Goal: Information Seeking & Learning: Check status

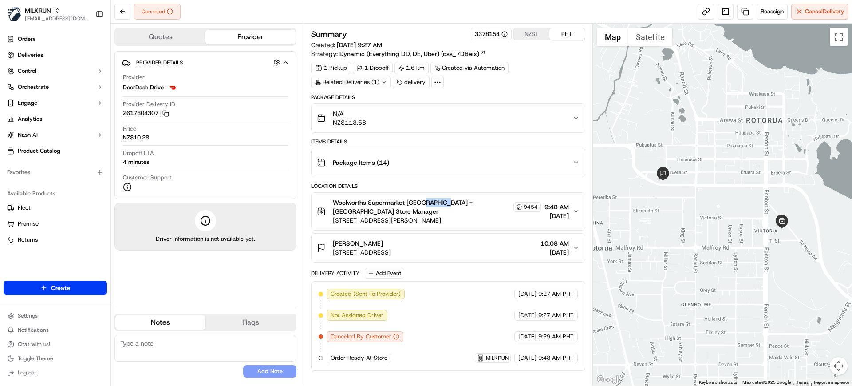
drag, startPoint x: 421, startPoint y: 202, endPoint x: 444, endPoint y: 204, distance: 22.7
click at [444, 204] on span "Woolworths Supermarket NZ - Rotorua Store Manager" at bounding box center [422, 207] width 178 height 18
copy span "Rotorua"
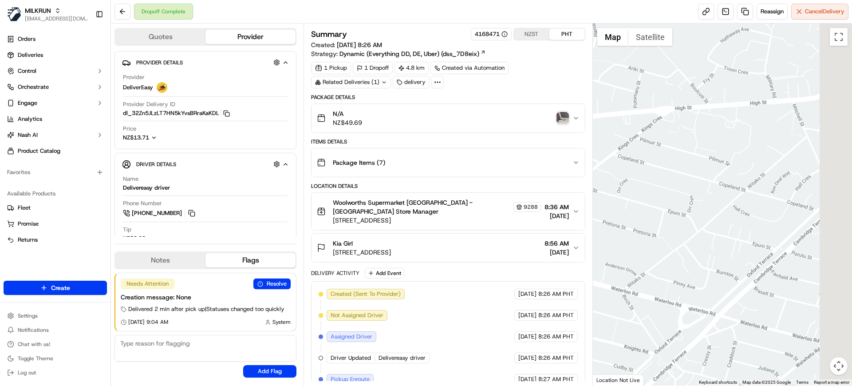
drag, startPoint x: 806, startPoint y: 161, endPoint x: 565, endPoint y: 289, distance: 273.2
click at [565, 289] on div "Quotes Provider Provider Details Hidden ( 4 ) Provider DeliverEasy Provider Del…" at bounding box center [481, 205] width 741 height 362
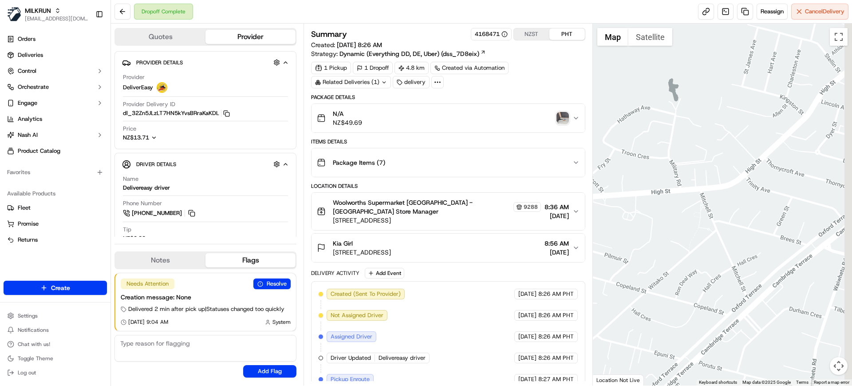
drag, startPoint x: 734, startPoint y: 190, endPoint x: 597, endPoint y: 313, distance: 183.8
click at [594, 320] on div at bounding box center [723, 205] width 260 height 362
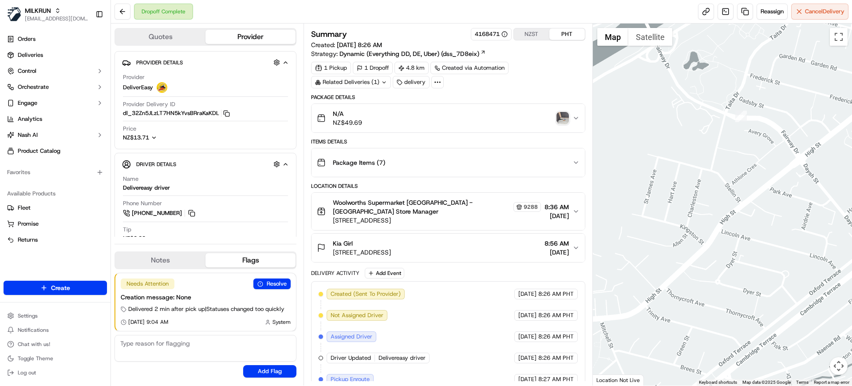
drag, startPoint x: 724, startPoint y: 232, endPoint x: 701, endPoint y: 276, distance: 49.4
click at [701, 276] on div at bounding box center [723, 205] width 260 height 362
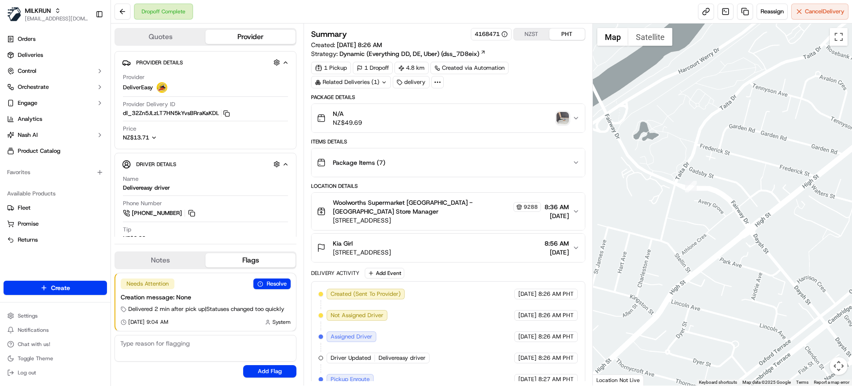
drag, startPoint x: 812, startPoint y: 226, endPoint x: 637, endPoint y: 244, distance: 175.3
click at [637, 244] on div at bounding box center [723, 205] width 260 height 362
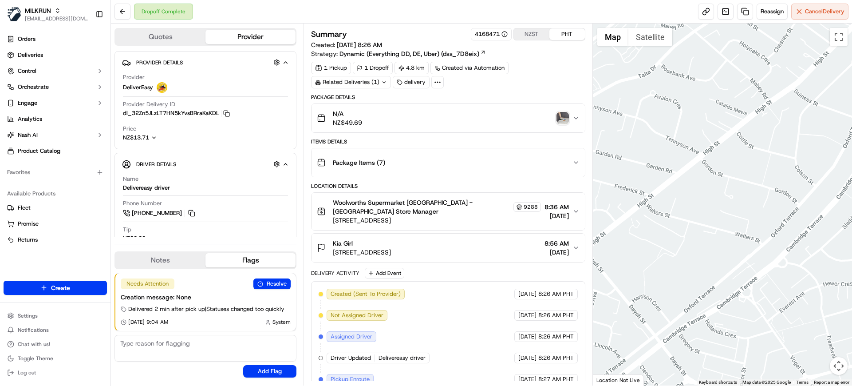
drag, startPoint x: 711, startPoint y: 187, endPoint x: 567, endPoint y: 249, distance: 157.4
click at [567, 249] on div "Quotes Provider Provider Details Hidden ( 4 ) Provider DeliverEasy Provider Del…" at bounding box center [481, 205] width 741 height 362
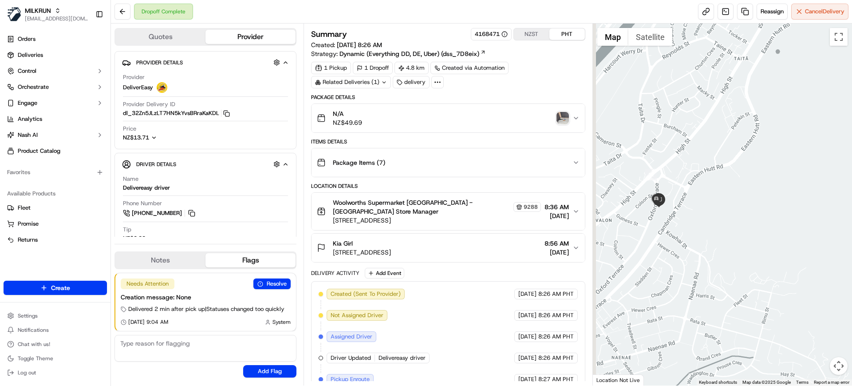
drag, startPoint x: 637, startPoint y: 230, endPoint x: 678, endPoint y: 225, distance: 41.6
click at [678, 225] on div at bounding box center [723, 205] width 260 height 362
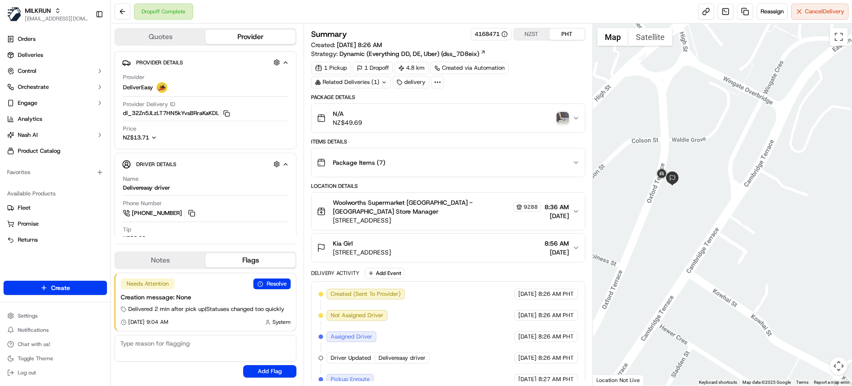
drag, startPoint x: 634, startPoint y: 201, endPoint x: 699, endPoint y: 217, distance: 67.0
click at [707, 213] on div at bounding box center [723, 205] width 260 height 362
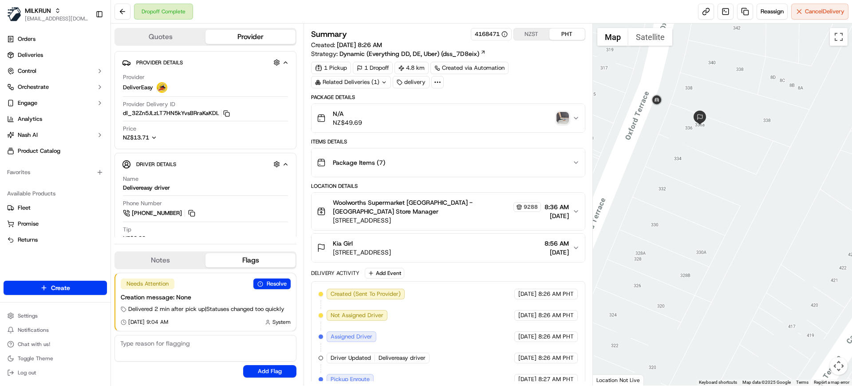
drag, startPoint x: 676, startPoint y: 167, endPoint x: 628, endPoint y: 99, distance: 83.7
click at [711, 187] on div at bounding box center [723, 205] width 260 height 362
click at [635, 39] on button "Satellite" at bounding box center [650, 37] width 44 height 18
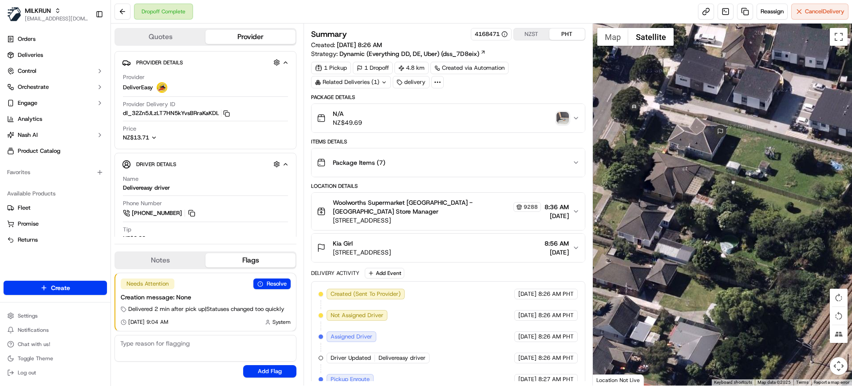
drag, startPoint x: 690, startPoint y: 139, endPoint x: 745, endPoint y: 172, distance: 64.1
click at [726, 172] on div at bounding box center [723, 205] width 260 height 362
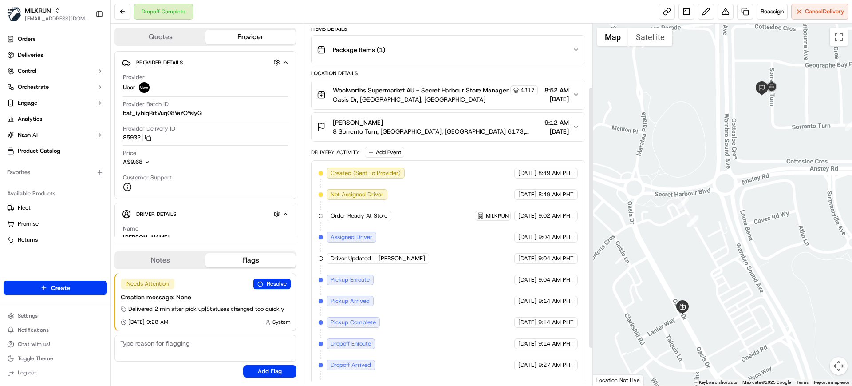
scroll to position [139, 0]
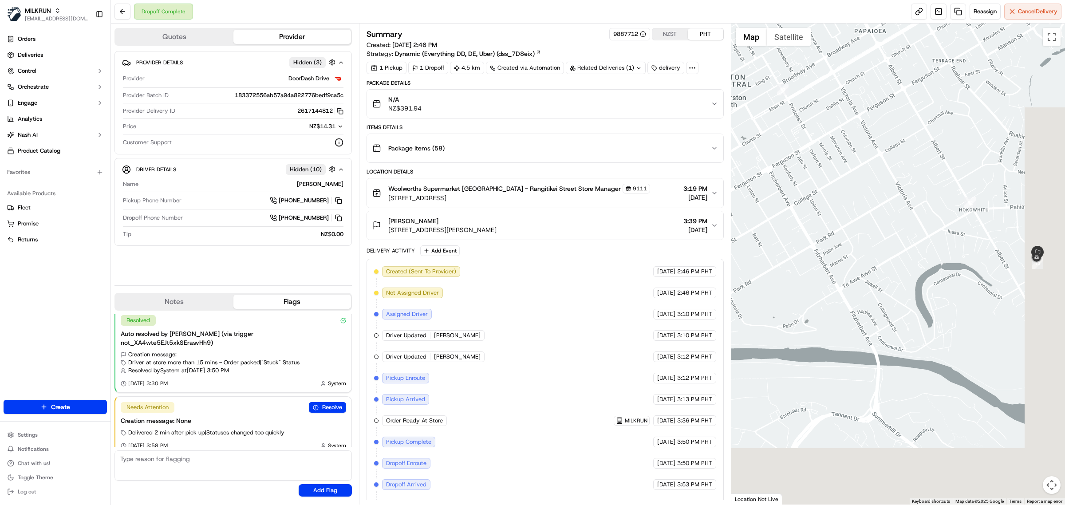
drag, startPoint x: 899, startPoint y: 251, endPoint x: 766, endPoint y: 134, distance: 176.7
click at [766, 134] on div at bounding box center [898, 264] width 334 height 481
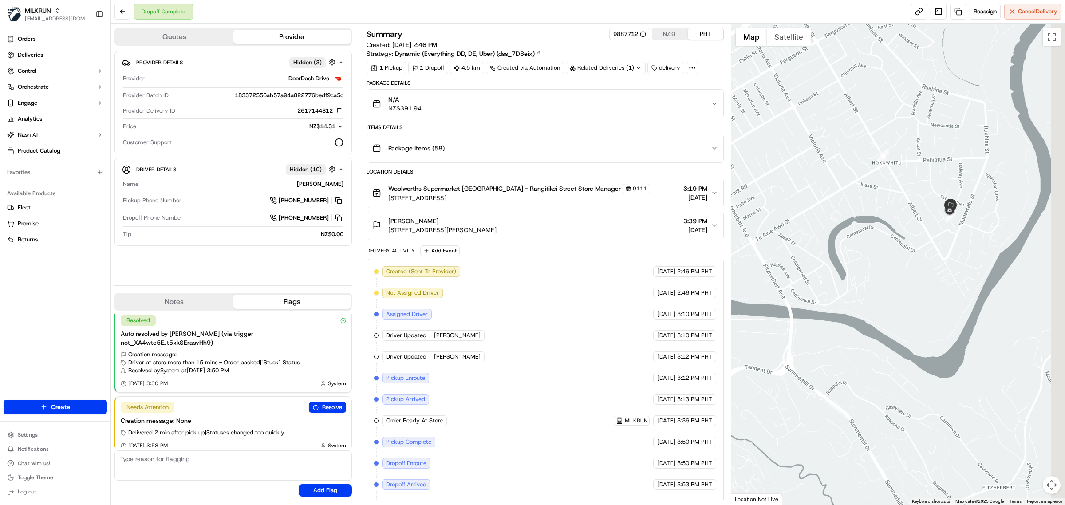
drag, startPoint x: 964, startPoint y: 225, endPoint x: 826, endPoint y: 177, distance: 146.2
click at [826, 177] on div at bounding box center [898, 264] width 334 height 481
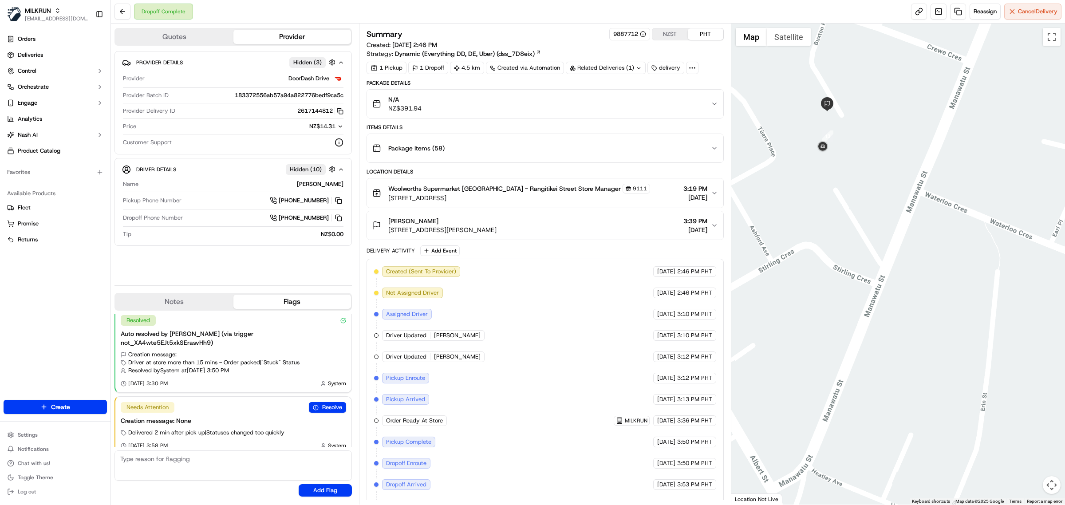
drag, startPoint x: 856, startPoint y: 183, endPoint x: 879, endPoint y: 201, distance: 28.4
click at [879, 200] on div at bounding box center [898, 264] width 334 height 481
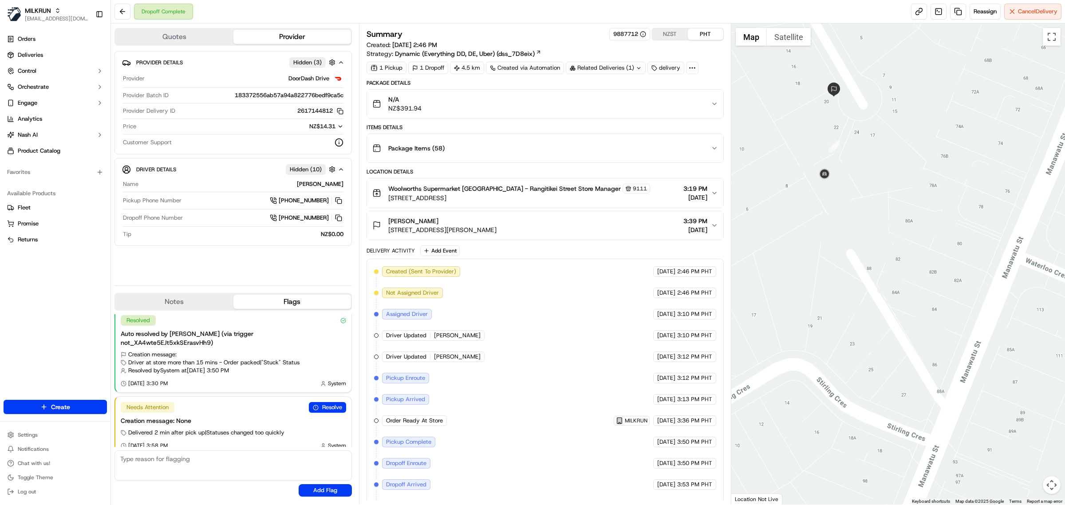
drag, startPoint x: 828, startPoint y: 128, endPoint x: 850, endPoint y: 172, distance: 49.2
click at [850, 172] on div at bounding box center [898, 264] width 334 height 481
click at [779, 39] on button "Satellite" at bounding box center [789, 37] width 44 height 18
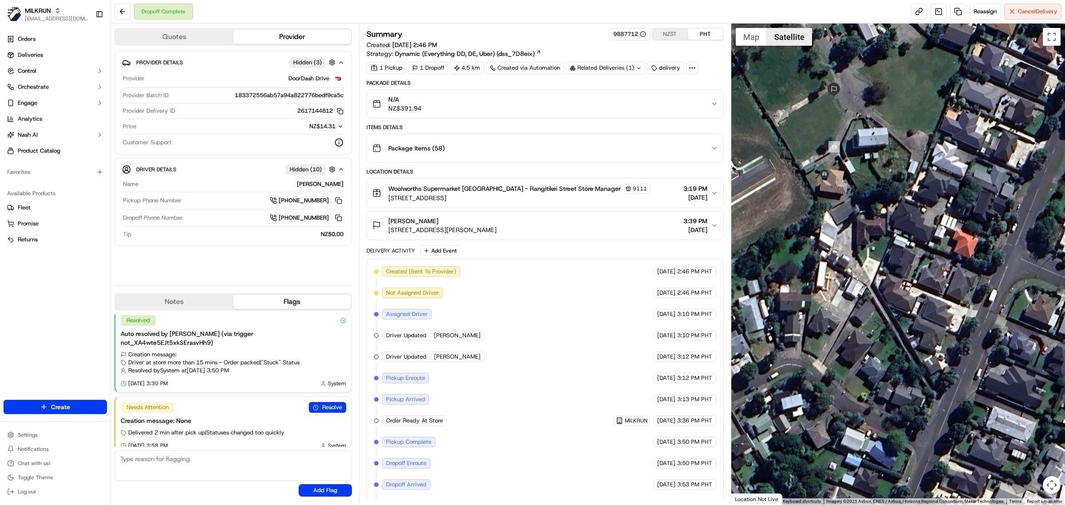
click at [795, 40] on button "Satellite" at bounding box center [789, 37] width 45 height 18
click at [759, 45] on button "Map" at bounding box center [751, 37] width 31 height 18
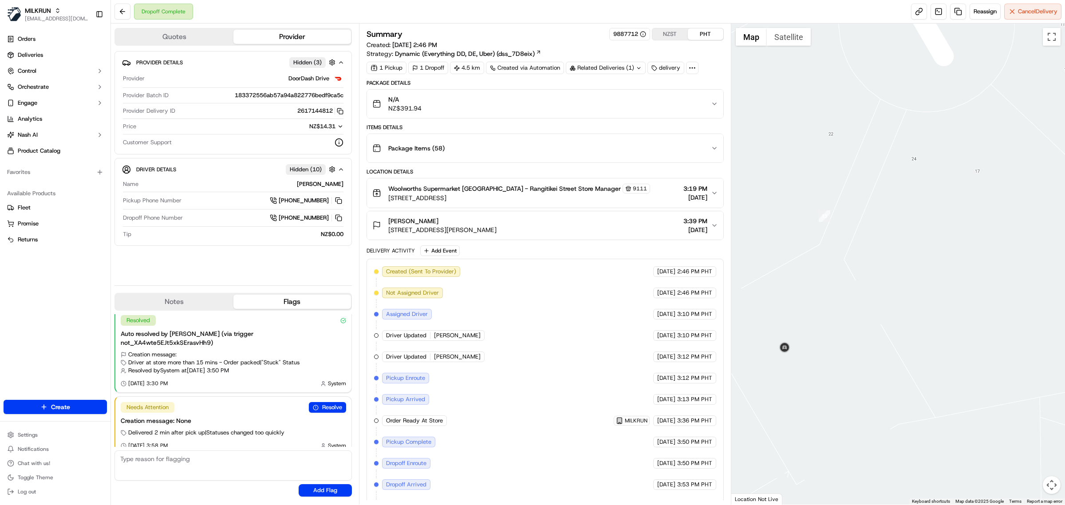
drag, startPoint x: 864, startPoint y: 159, endPoint x: 830, endPoint y: 278, distance: 123.7
click at [830, 278] on div at bounding box center [898, 264] width 334 height 481
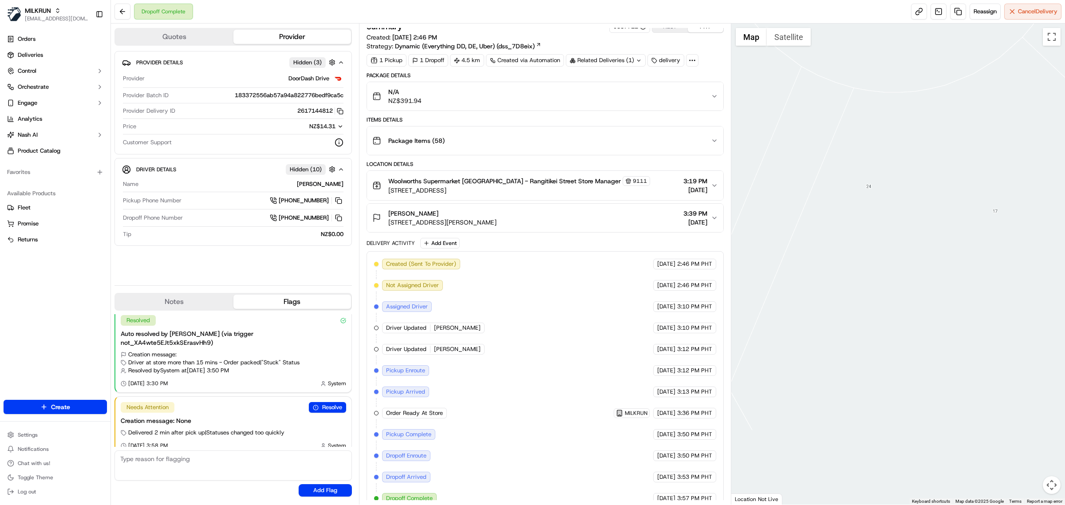
scroll to position [22, 0]
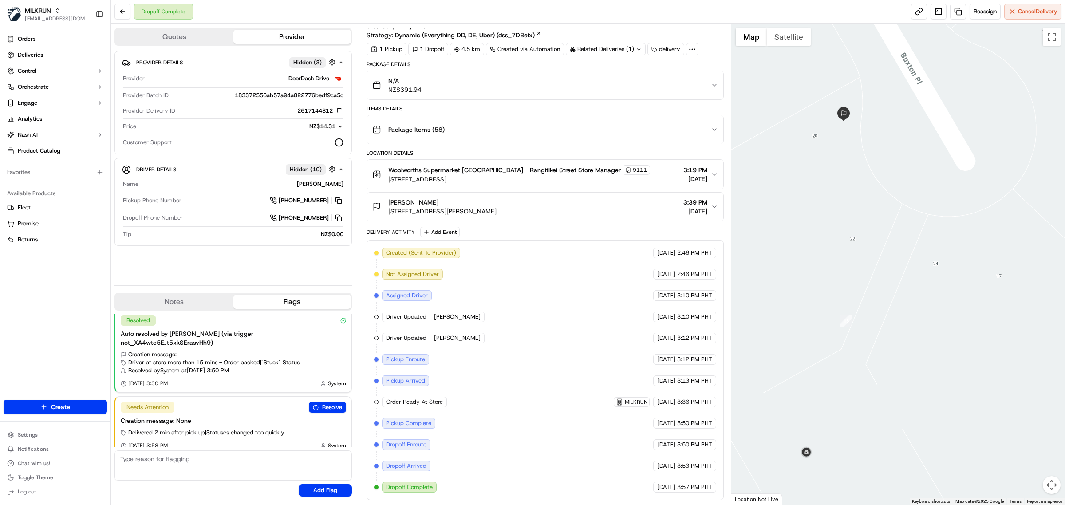
drag, startPoint x: 831, startPoint y: 175, endPoint x: 901, endPoint y: 174, distance: 70.1
click at [901, 174] on div at bounding box center [898, 264] width 334 height 481
drag, startPoint x: 482, startPoint y: 167, endPoint x: 506, endPoint y: 166, distance: 23.5
click at [506, 166] on span "Woolworths Supermarket NZ - Rangitikei Street Store Manager" at bounding box center [504, 170] width 233 height 9
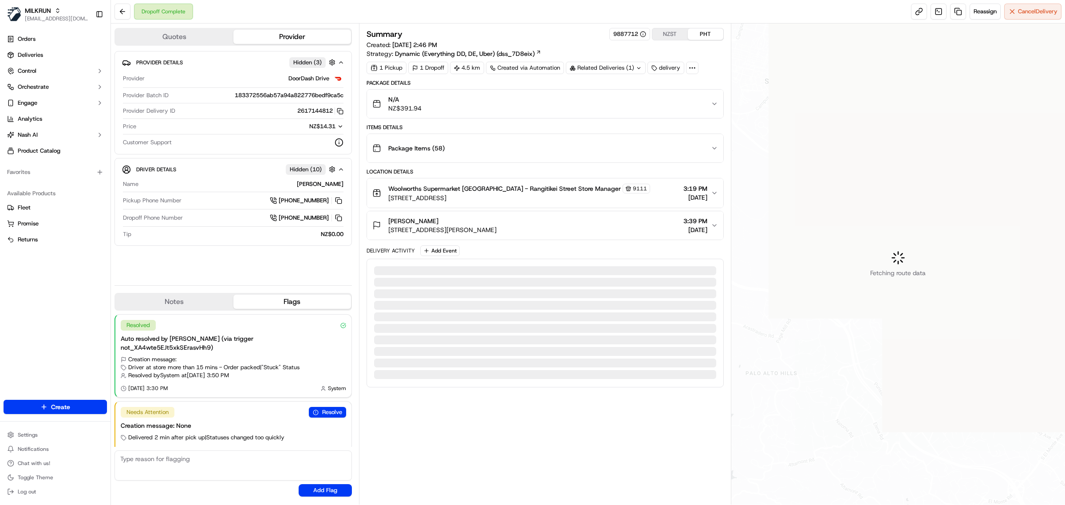
scroll to position [5, 0]
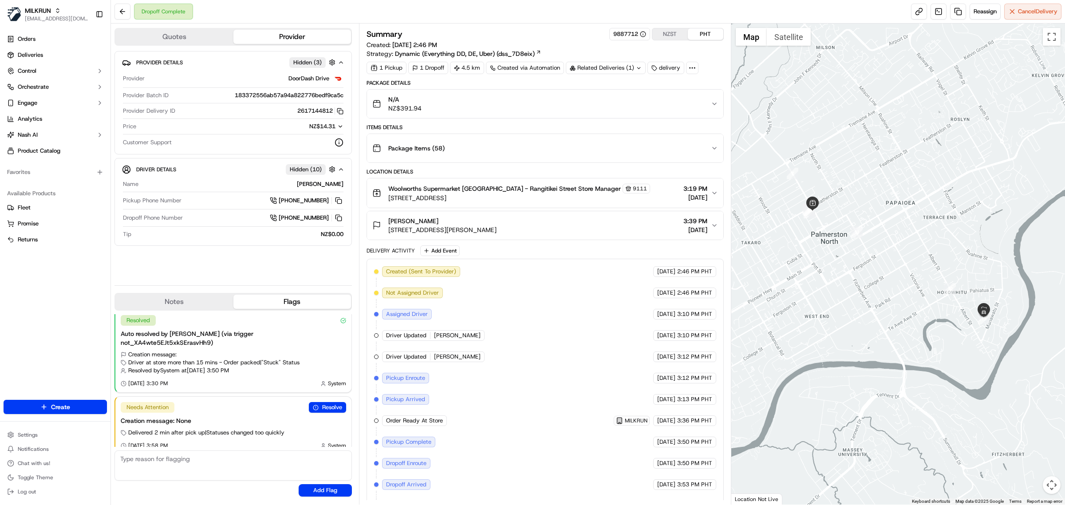
click at [629, 230] on div "terehia jones 24 Buxton Place, Hokowhitu, Manawatū-Whanganui 4410, NZ 3:39 PM 1…" at bounding box center [541, 226] width 339 height 18
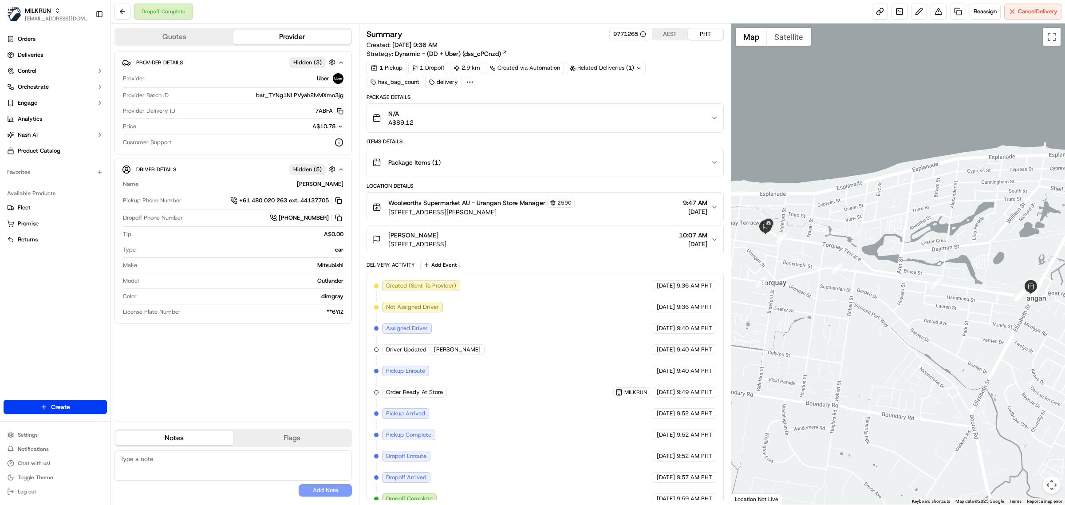
click at [446, 245] on span "[STREET_ADDRESS]" at bounding box center [417, 244] width 58 height 9
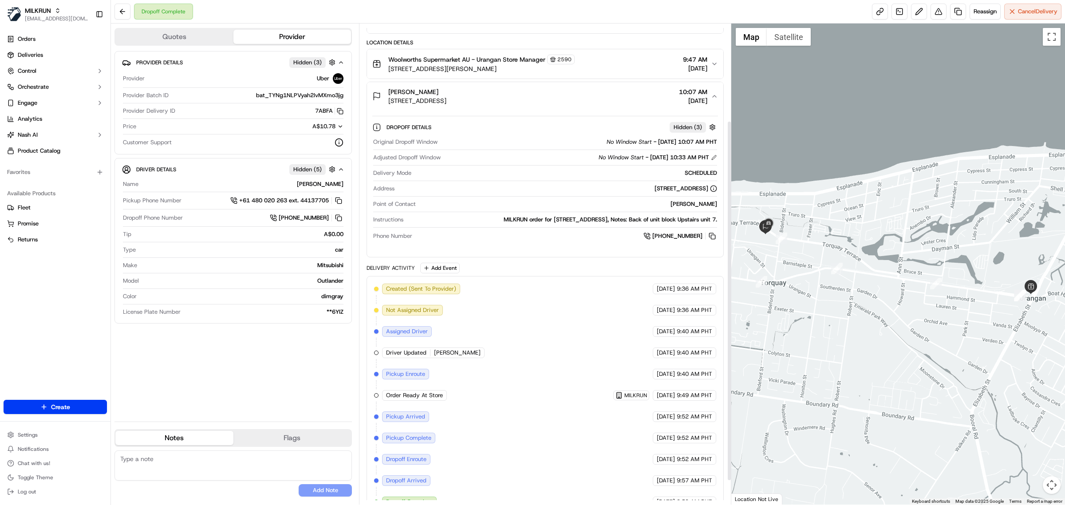
scroll to position [162, 0]
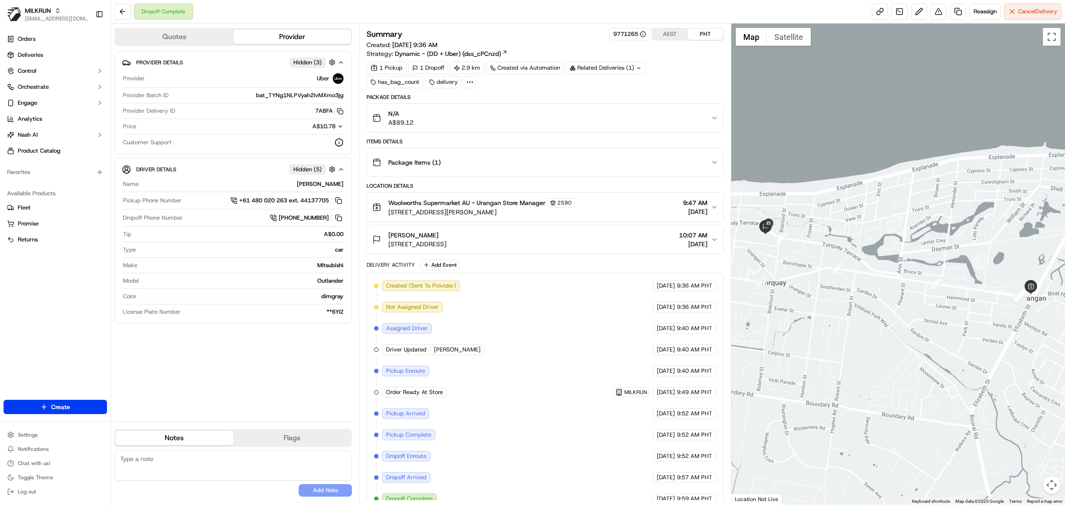
click at [489, 202] on span "Woolworths Supermarket AU - Urangan Store Manager" at bounding box center [466, 202] width 157 height 9
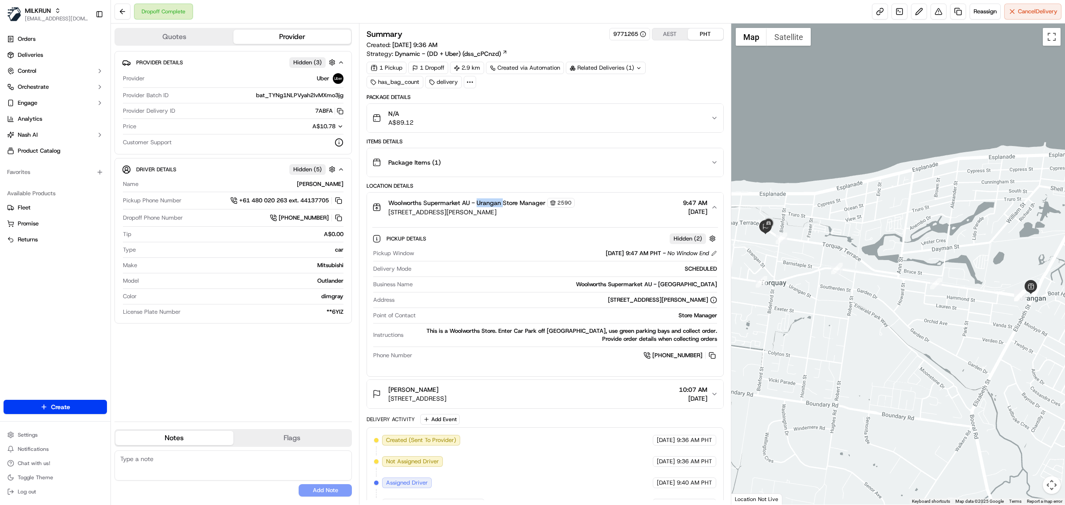
click at [489, 202] on span "Woolworths Supermarket AU - Urangan Store Manager" at bounding box center [466, 202] width 157 height 9
copy span "Urangan"
click at [544, 28] on div "Summary 9771265 AEST PHT" at bounding box center [545, 34] width 357 height 12
drag, startPoint x: 309, startPoint y: 117, endPoint x: 313, endPoint y: 125, distance: 8.9
click at [313, 125] on div "Provider Uber Provider Batch ID bat_TYNg1NLPVyah2IvMXmo3jg Provider Delivery ID…" at bounding box center [233, 110] width 222 height 81
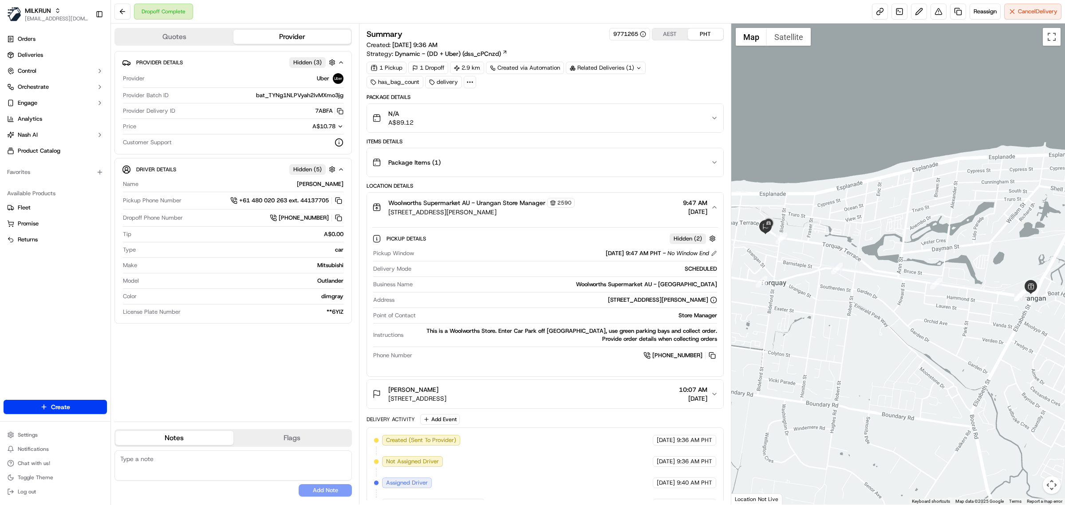
click at [293, 409] on div "Provider Details Hidden ( 3 ) Provider Uber Provider Batch ID bat_TYNg1NLPVyah2…" at bounding box center [232, 232] width 237 height 363
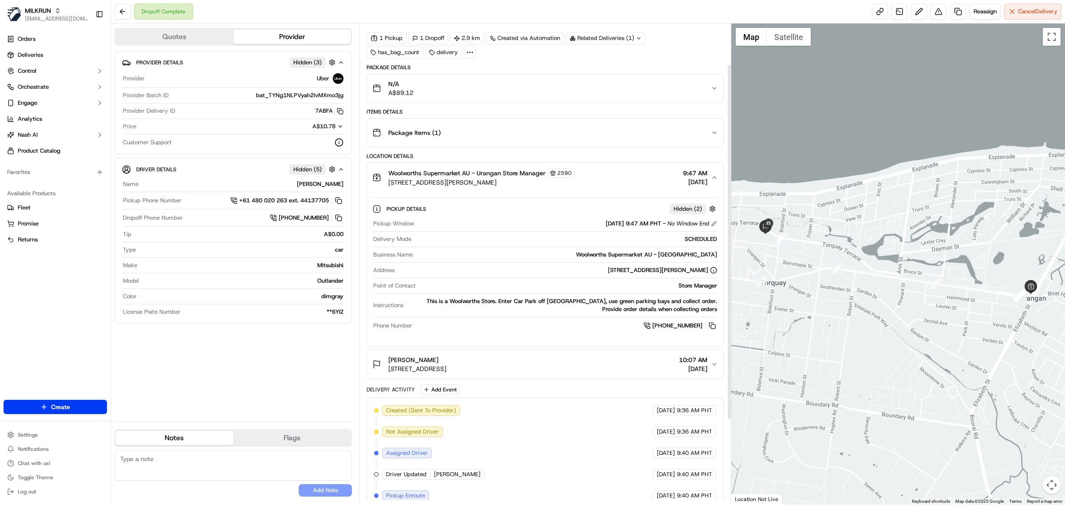
scroll to position [55, 0]
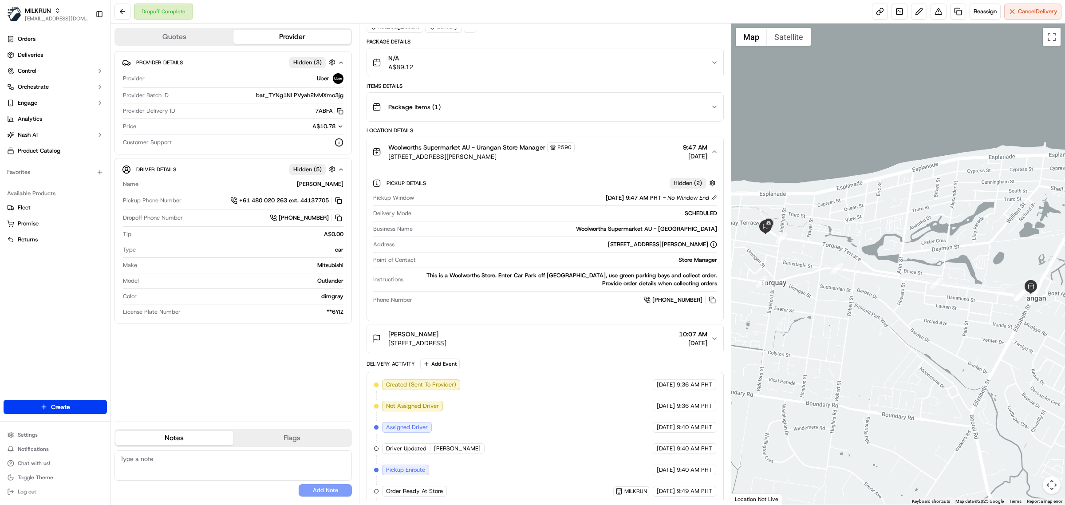
click at [268, 401] on div "Provider Details Hidden ( 3 ) Provider Uber Provider Batch ID bat_TYNg1NLPVyah2…" at bounding box center [232, 232] width 237 height 363
click at [245, 395] on div "Provider Details Hidden ( 3 ) Provider Uber Provider Batch ID bat_TYNg1NLPVyah2…" at bounding box center [232, 232] width 237 height 363
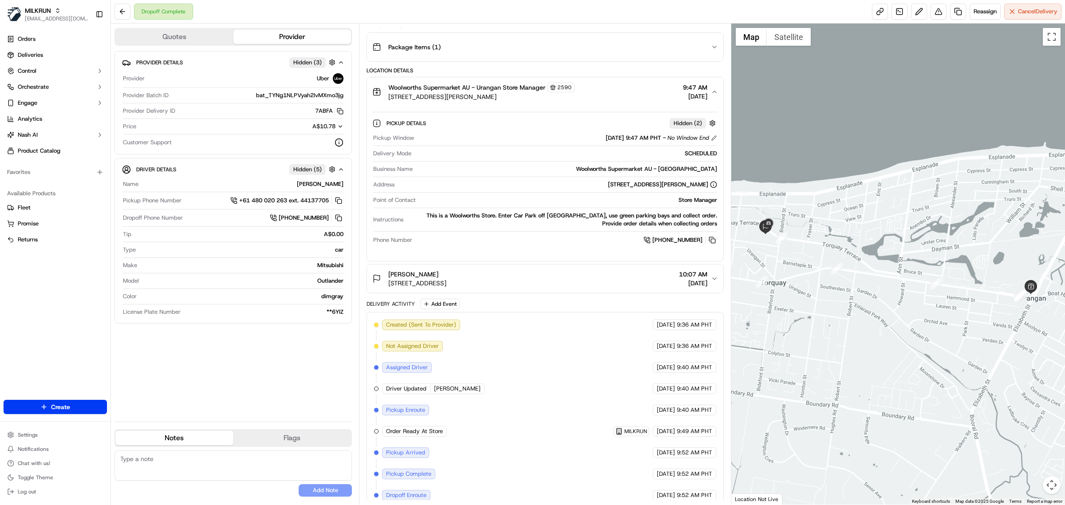
scroll to position [170, 0]
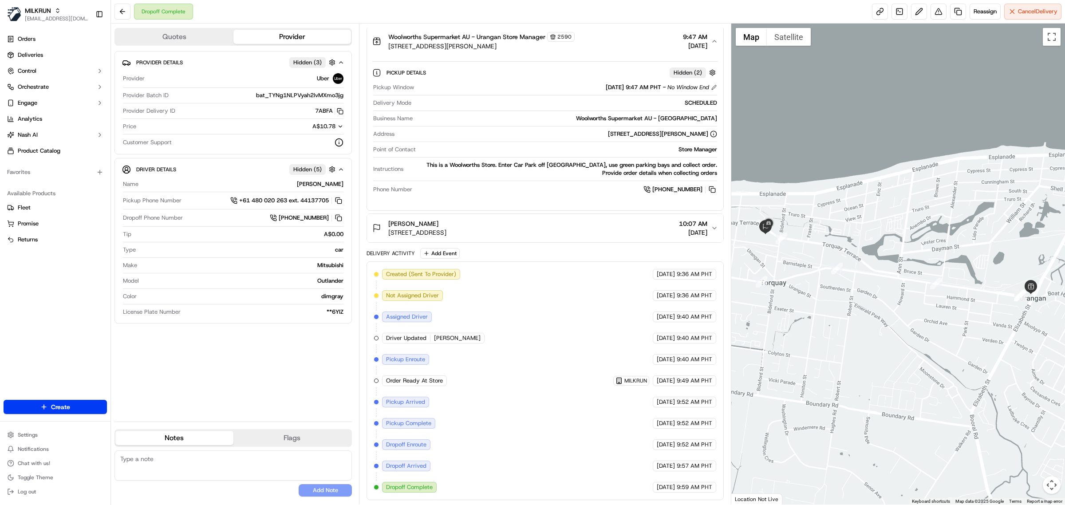
click at [284, 375] on div "Provider Details Hidden ( 3 ) Provider Uber Provider Batch ID bat_TYNg1NLPVyah2…" at bounding box center [232, 232] width 237 height 363
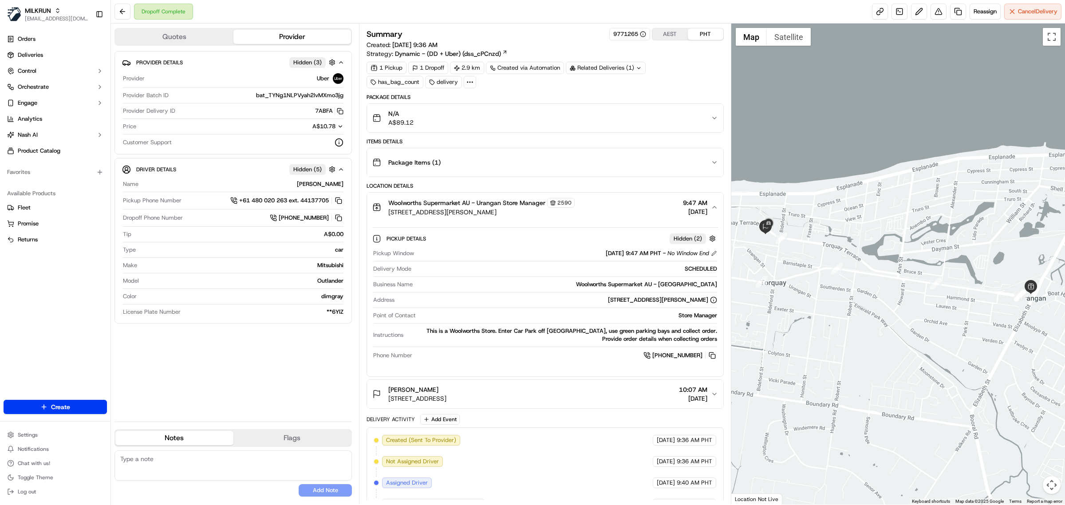
click at [251, 383] on div "Provider Details Hidden ( 3 ) Provider Uber Provider Batch ID bat_TYNg1NLPVyah2…" at bounding box center [232, 232] width 237 height 363
click at [564, 34] on div "Summary 9771265 AEST PHT" at bounding box center [545, 34] width 357 height 12
click at [670, 73] on div "1 Pickup 1 Dropoff 2.9 km Created via Automation Related Deliveries (1) has_bag…" at bounding box center [545, 75] width 357 height 27
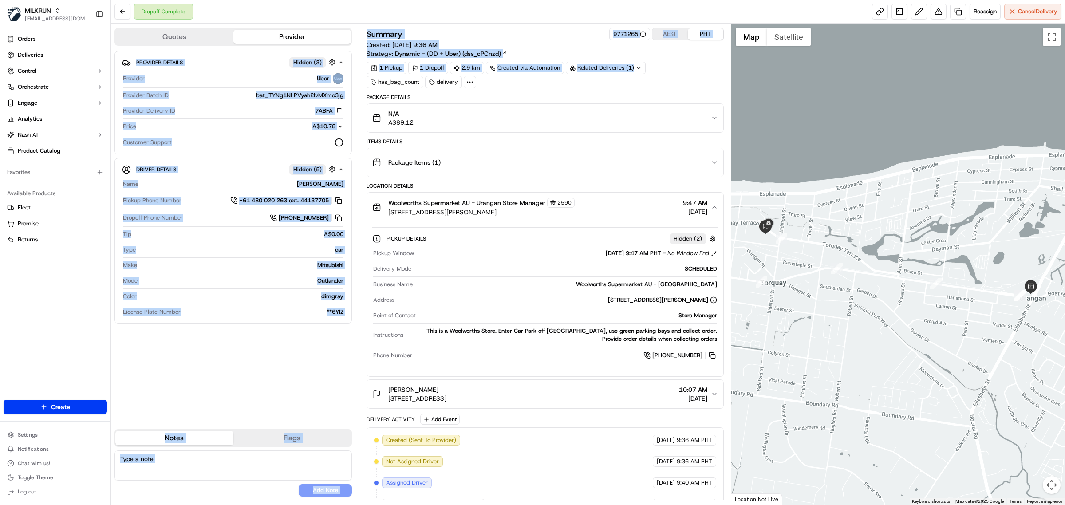
drag, startPoint x: 685, startPoint y: 85, endPoint x: 358, endPoint y: 28, distance: 331.6
click at [358, 28] on div "Quotes Provider Provider Details Hidden ( 3 ) Provider Uber Provider Batch ID b…" at bounding box center [421, 264] width 620 height 481
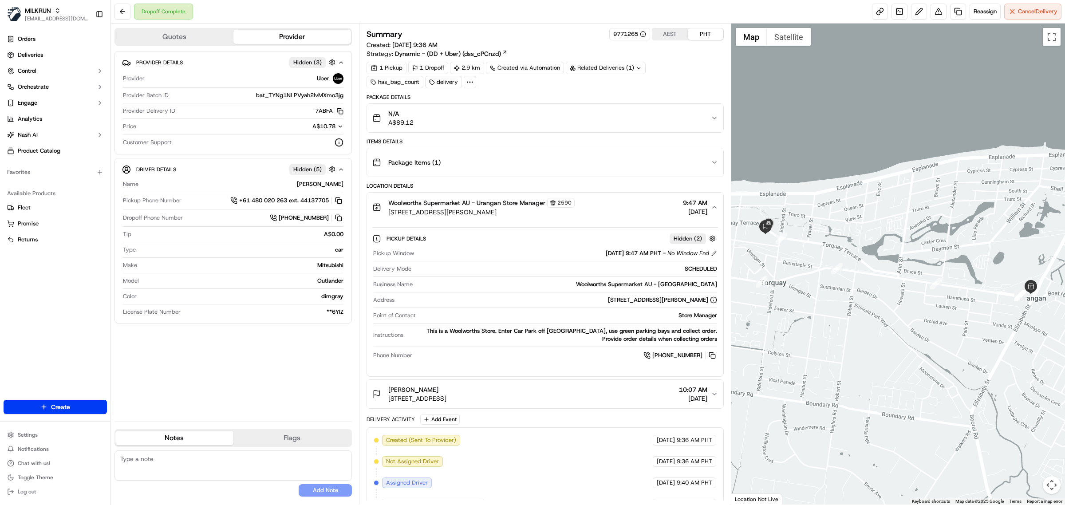
click at [369, 12] on div "Dropoff Complete Reassign Cancel Delivery" at bounding box center [588, 12] width 954 height 24
click at [572, 98] on div "Package Details" at bounding box center [545, 97] width 357 height 7
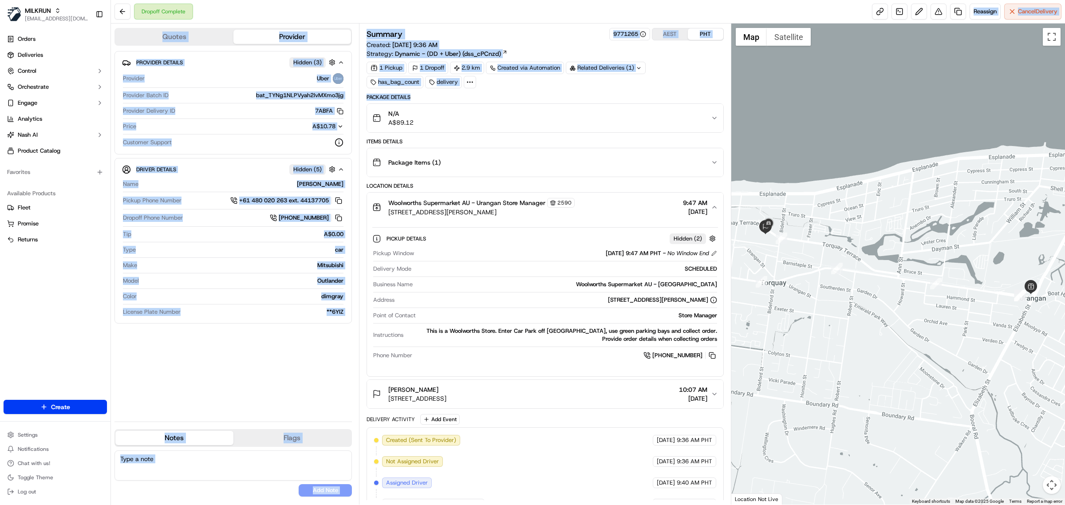
drag, startPoint x: 594, startPoint y: 101, endPoint x: 360, endPoint y: 19, distance: 247.8
click at [360, 19] on div "Dropoff Complete Reassign Cancel Delivery Quotes Provider Provider Details Hidd…" at bounding box center [588, 252] width 954 height 505
click at [359, 16] on div "Dropoff Complete Reassign Cancel Delivery" at bounding box center [588, 12] width 954 height 24
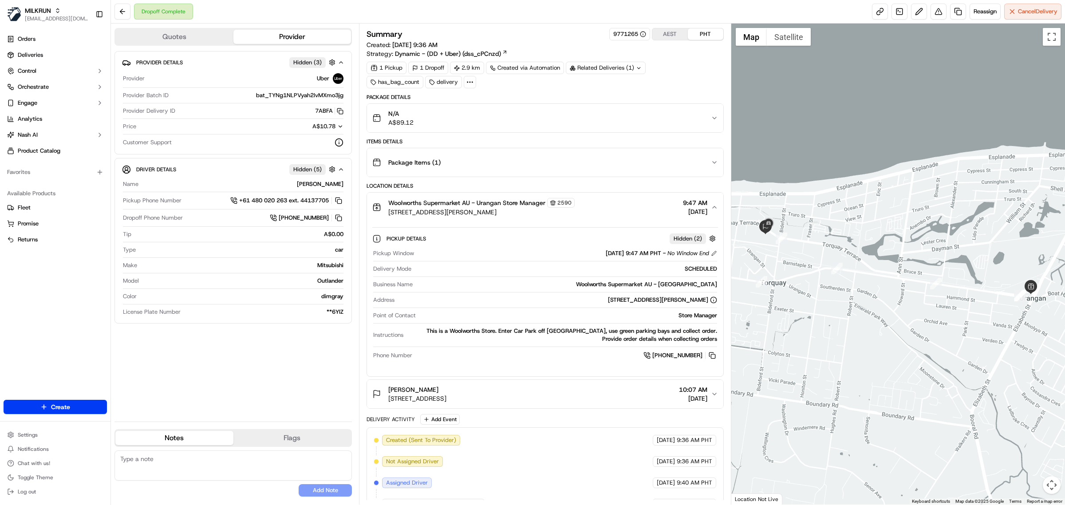
click at [355, 9] on div "Dropoff Complete Reassign Cancel Delivery" at bounding box center [588, 12] width 954 height 24
click at [304, 378] on div "Provider Details Hidden ( 3 ) Provider Uber Provider Batch ID bat_TYNg1NLPVyah2…" at bounding box center [232, 232] width 237 height 363
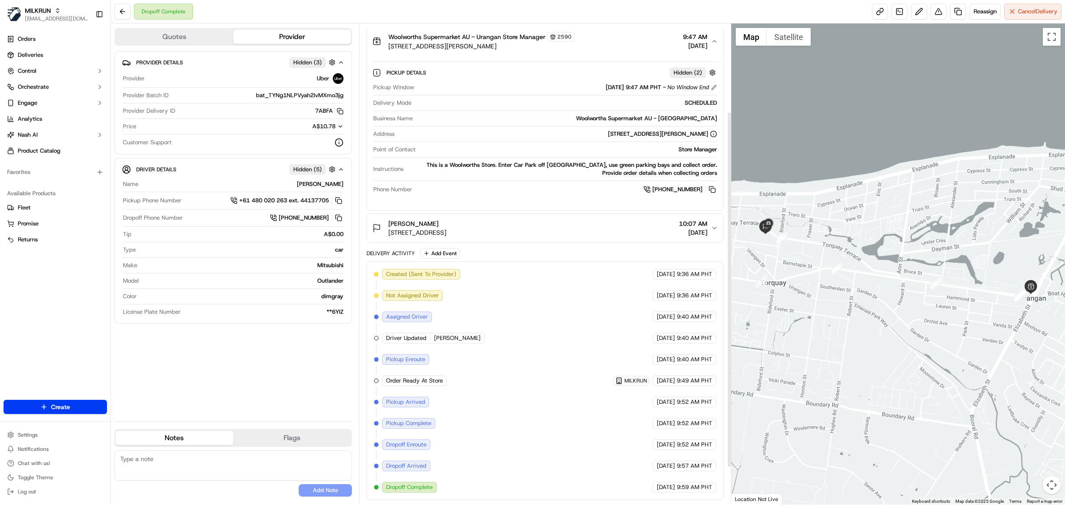
scroll to position [170, 0]
click at [28, 57] on span "Deliveries" at bounding box center [30, 55] width 25 height 8
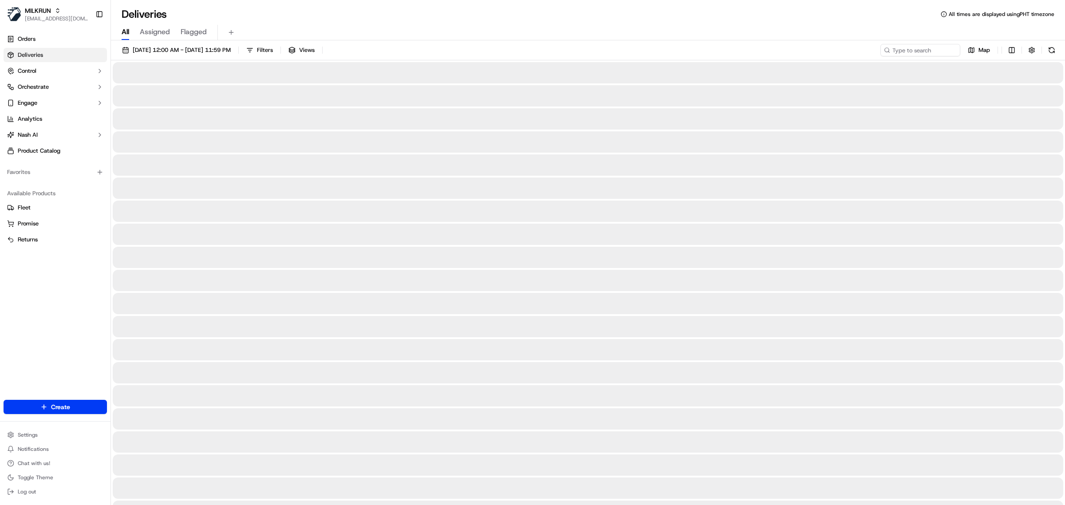
click at [122, 32] on span "All" at bounding box center [126, 32] width 8 height 11
click at [931, 51] on input at bounding box center [907, 50] width 106 height 12
paste input "[PERSON_NAME]"
type input "[PERSON_NAME]"
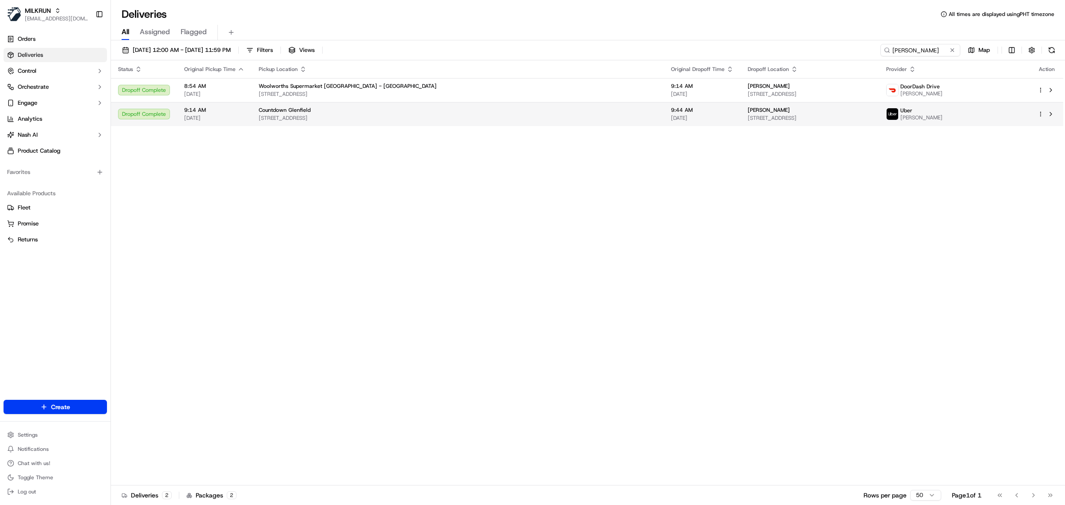
click at [741, 106] on td "Colleen Mangnall 75 Palmerston Road, Birkenhead, Auckland 0626, New Zealand" at bounding box center [810, 114] width 138 height 24
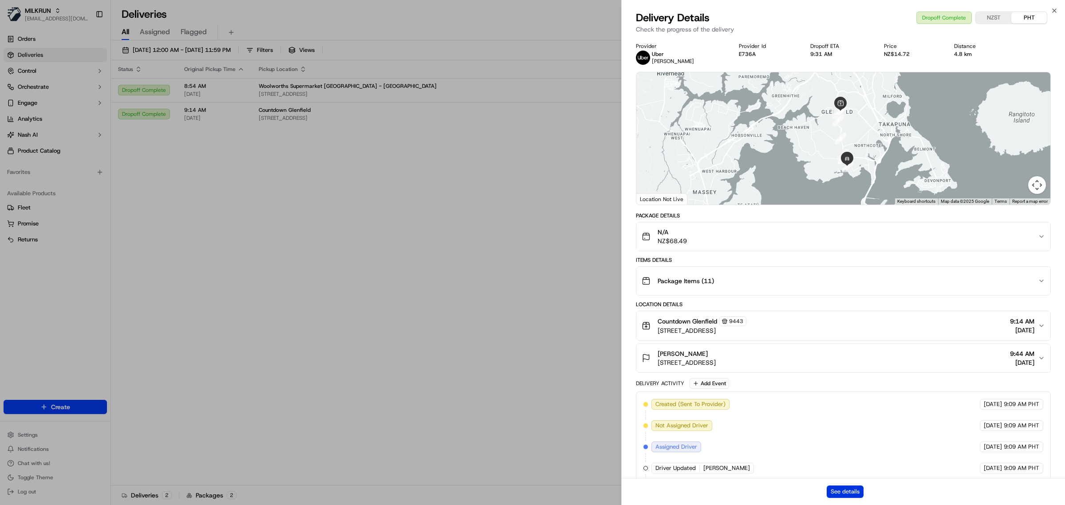
click at [849, 488] on button "See details" at bounding box center [845, 491] width 37 height 12
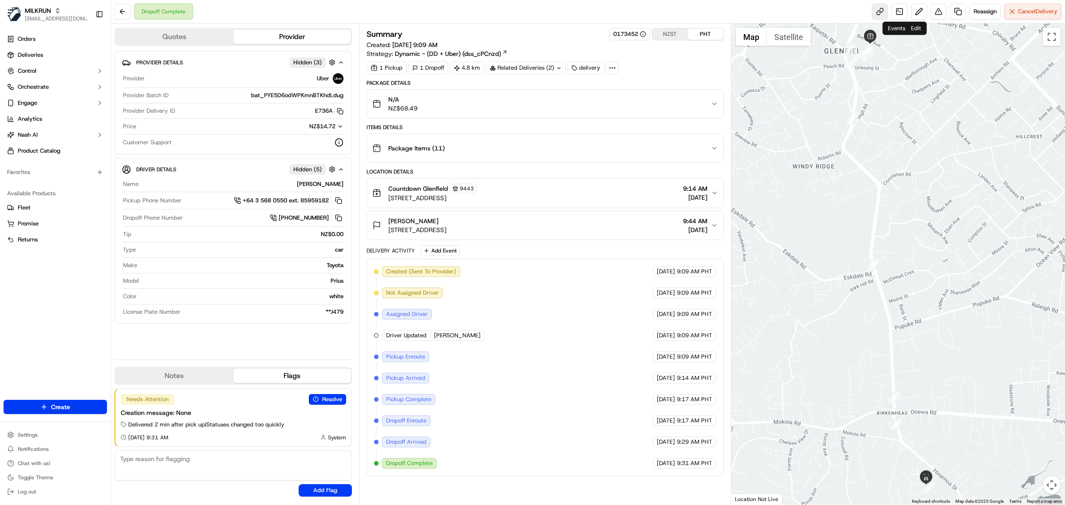
click at [876, 12] on link at bounding box center [880, 12] width 16 height 16
